Goal: Register for event/course

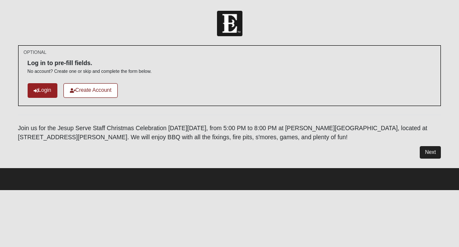
click at [435, 153] on link "Next" at bounding box center [429, 152] width 21 height 12
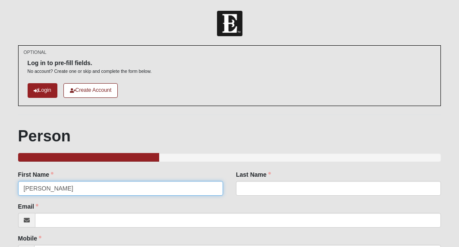
type input "[PERSON_NAME]"
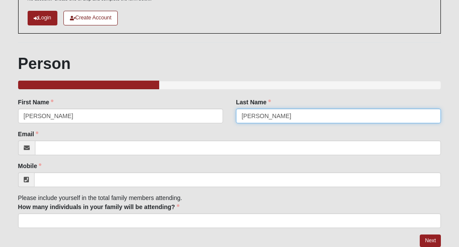
scroll to position [72, 0]
type input "[PERSON_NAME]"
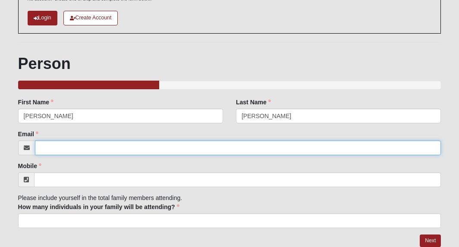
type input "[EMAIL_ADDRESS][PERSON_NAME][DOMAIN_NAME]"
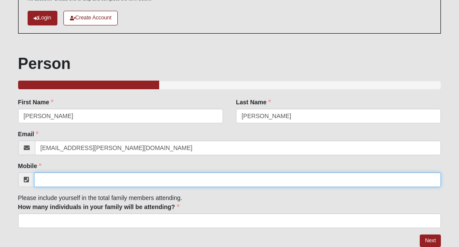
click at [78, 181] on input "Mobile" at bounding box center [237, 179] width 407 height 15
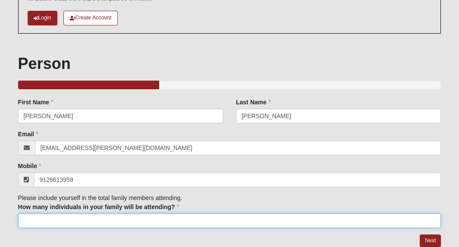
type input "[PHONE_NUMBER]"
click at [89, 223] on input "How many individuals in your family will be attending?" at bounding box center [229, 220] width 423 height 15
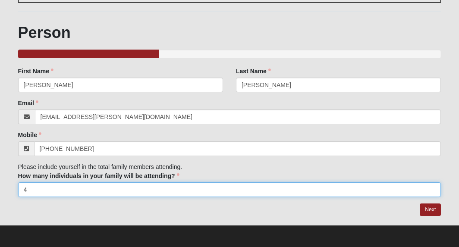
scroll to position [103, 0]
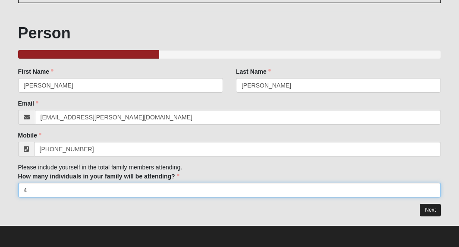
type input "4"
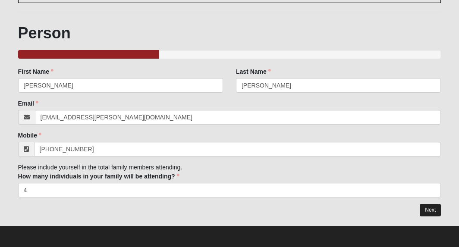
click at [431, 210] on link "Next" at bounding box center [429, 210] width 21 height 12
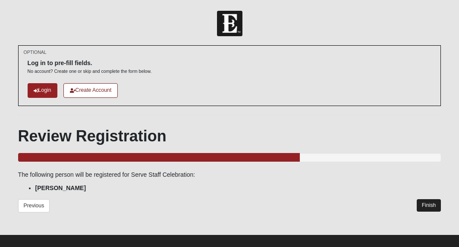
click at [429, 205] on link "Finish" at bounding box center [428, 205] width 25 height 12
